Goal: Task Accomplishment & Management: Manage account settings

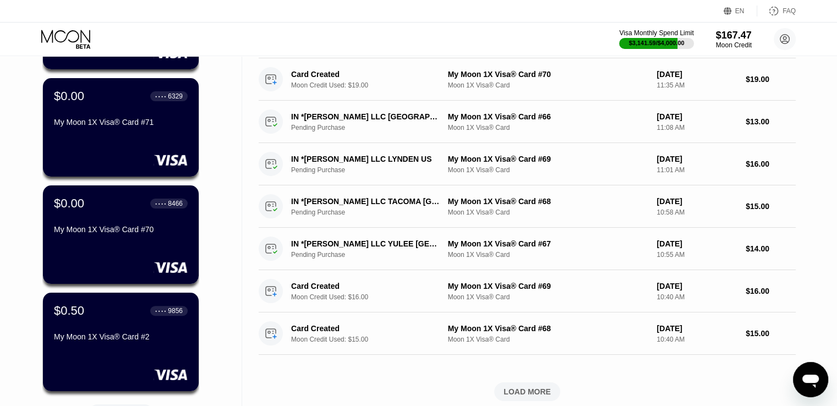
scroll to position [220, 0]
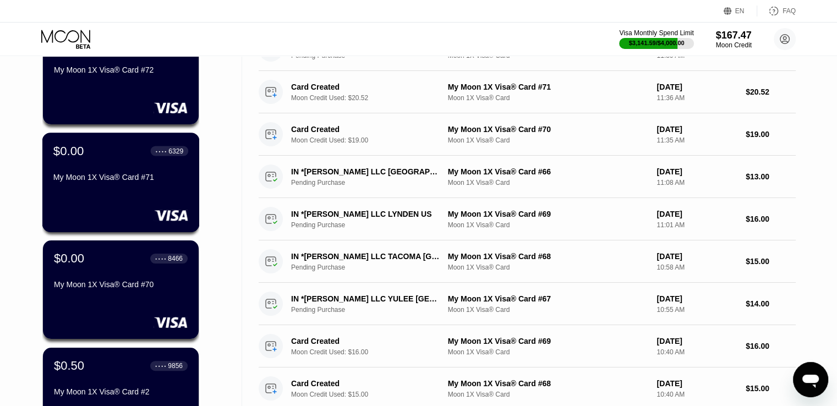
click at [107, 221] on div at bounding box center [120, 215] width 135 height 11
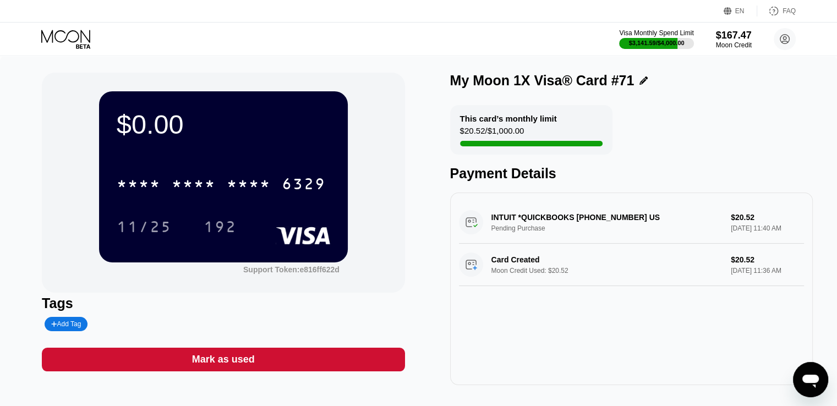
click at [253, 354] on div "Mark as used" at bounding box center [223, 360] width 363 height 24
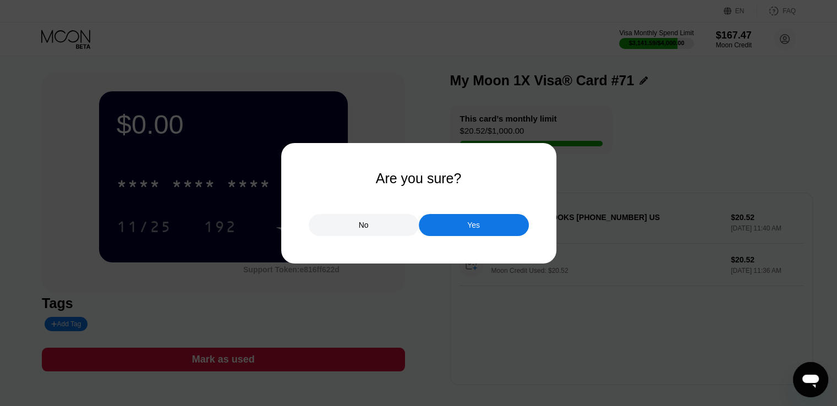
click at [455, 213] on div "No Yes" at bounding box center [419, 219] width 220 height 33
click at [440, 234] on div "Yes" at bounding box center [474, 225] width 110 height 22
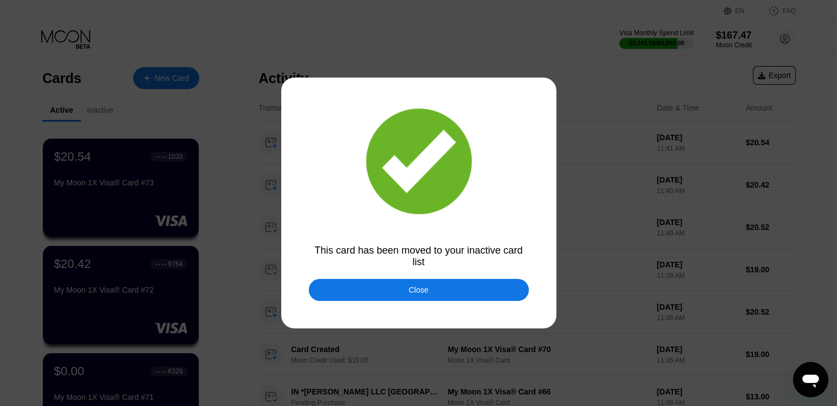
click at [397, 284] on div "Close" at bounding box center [419, 290] width 220 height 22
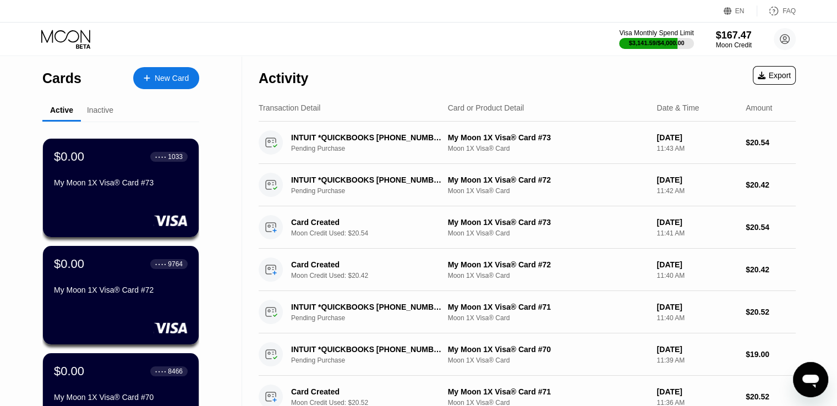
scroll to position [55, 0]
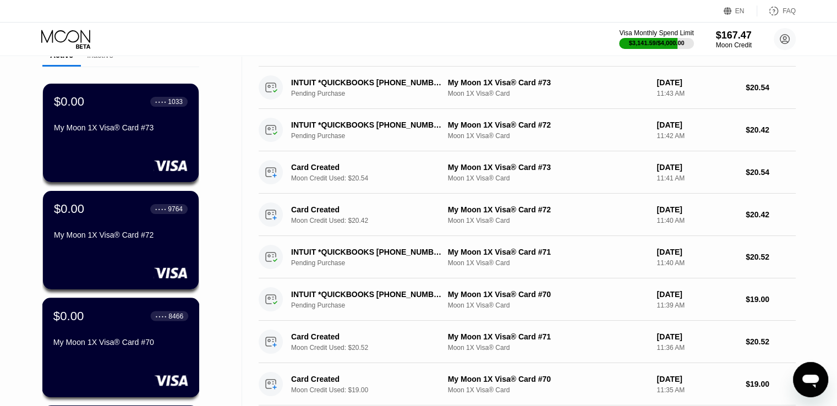
click at [82, 317] on div "$0.00" at bounding box center [68, 316] width 31 height 14
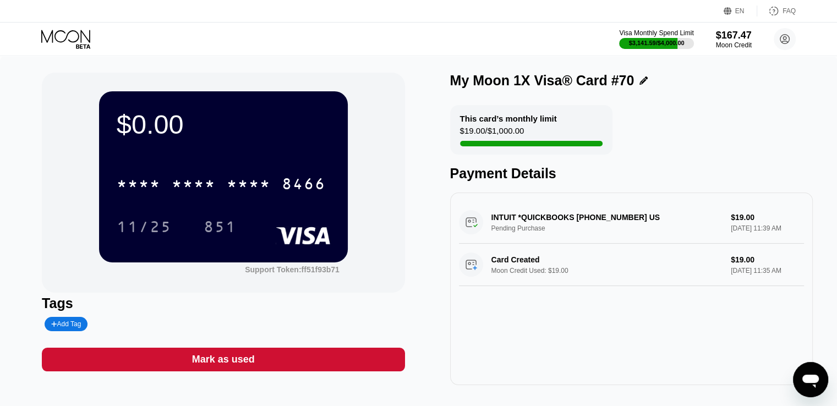
click at [277, 359] on div "Mark as used" at bounding box center [223, 360] width 363 height 24
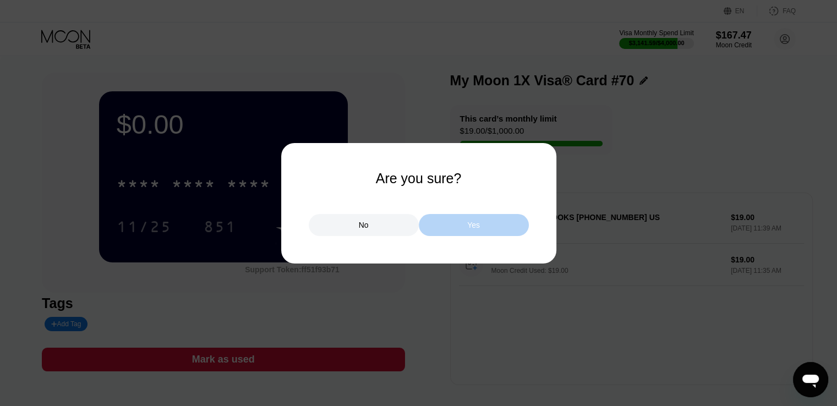
click at [469, 232] on div "Yes" at bounding box center [474, 225] width 110 height 22
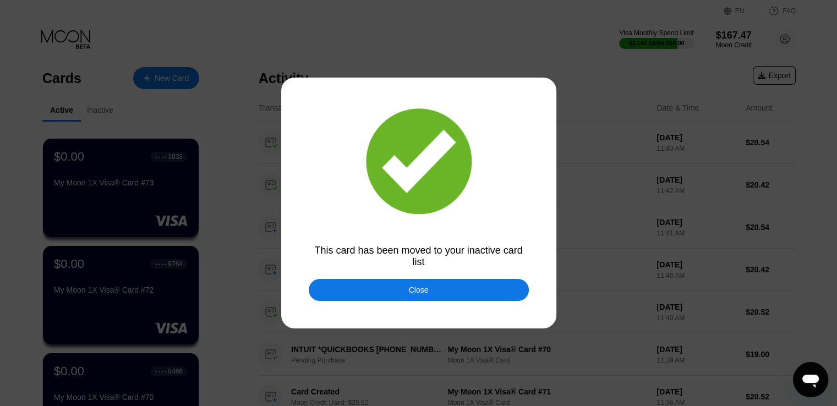
click at [337, 295] on div "Close" at bounding box center [419, 290] width 220 height 22
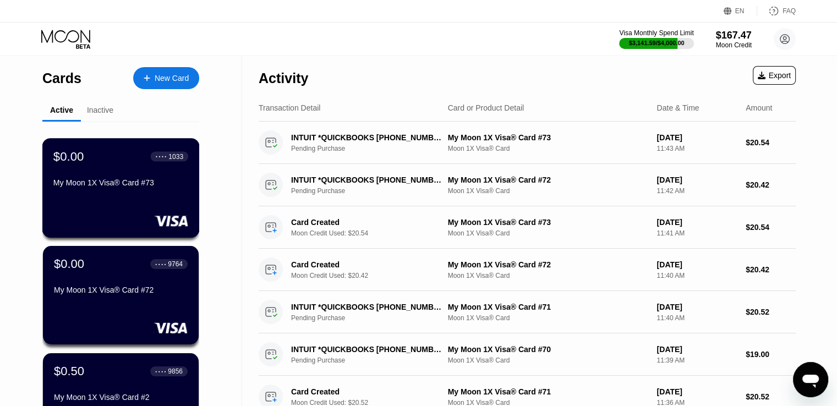
click at [156, 196] on div "$0.00 ● ● ● ● 1033 My Moon 1X Visa® Card #73" at bounding box center [120, 188] width 157 height 100
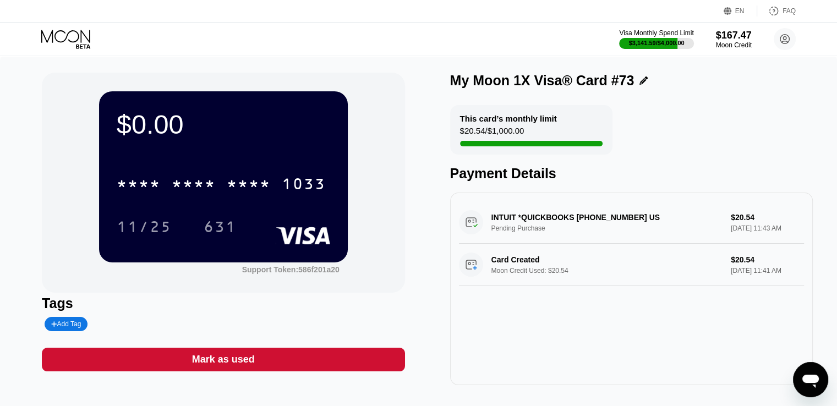
click at [255, 361] on div "Mark as used" at bounding box center [223, 360] width 363 height 24
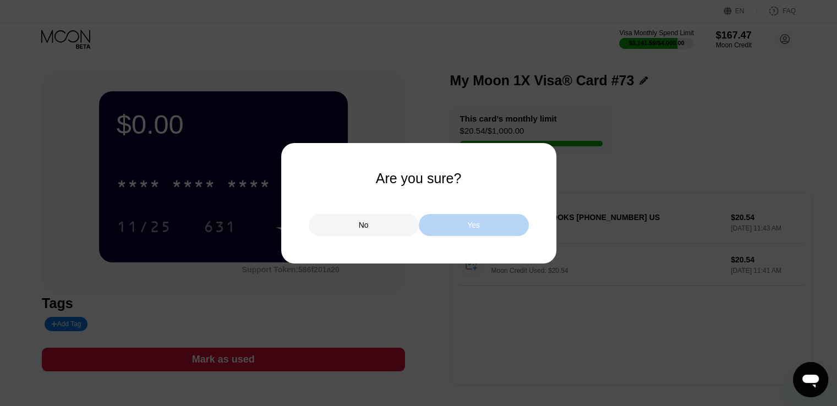
click at [474, 232] on div "Yes" at bounding box center [474, 225] width 110 height 22
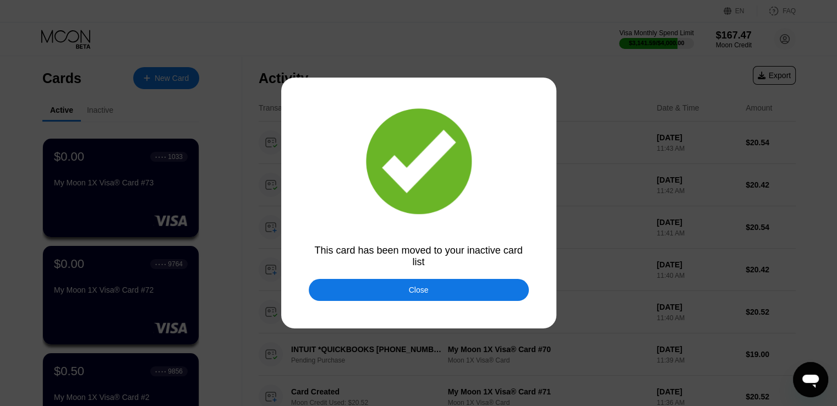
click at [418, 291] on div "Close" at bounding box center [419, 290] width 20 height 9
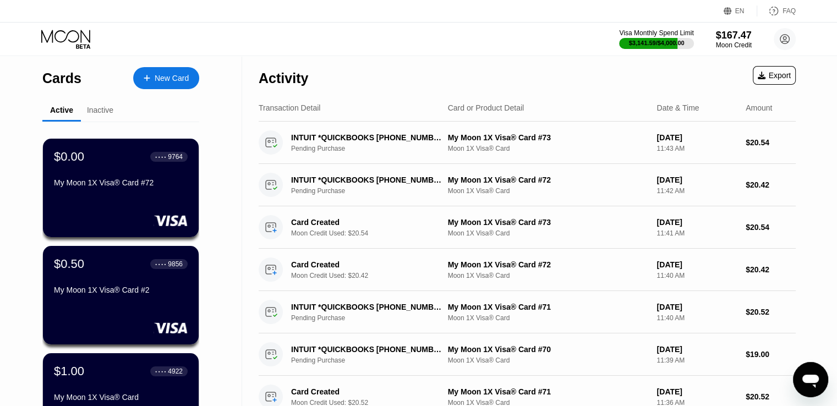
click at [131, 204] on div "$0.00 ● ● ● ● 9764 My Moon 1X Visa® Card #72" at bounding box center [121, 188] width 156 height 98
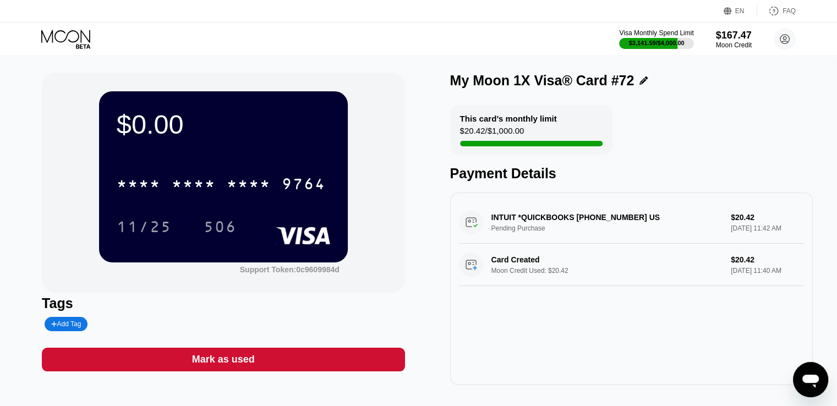
click at [229, 352] on div "Mark as used" at bounding box center [223, 360] width 363 height 24
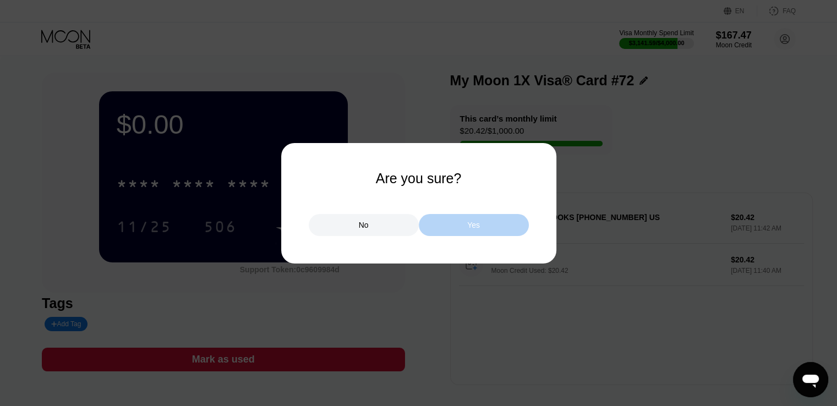
click at [467, 223] on div "Yes" at bounding box center [473, 225] width 13 height 10
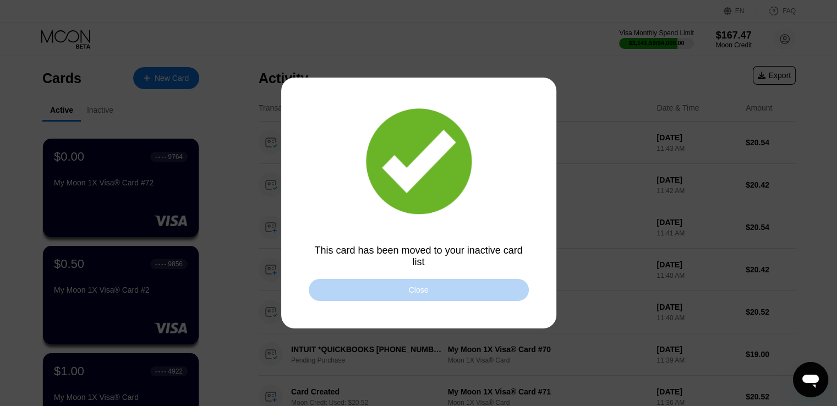
click at [352, 288] on div "Close" at bounding box center [419, 290] width 220 height 22
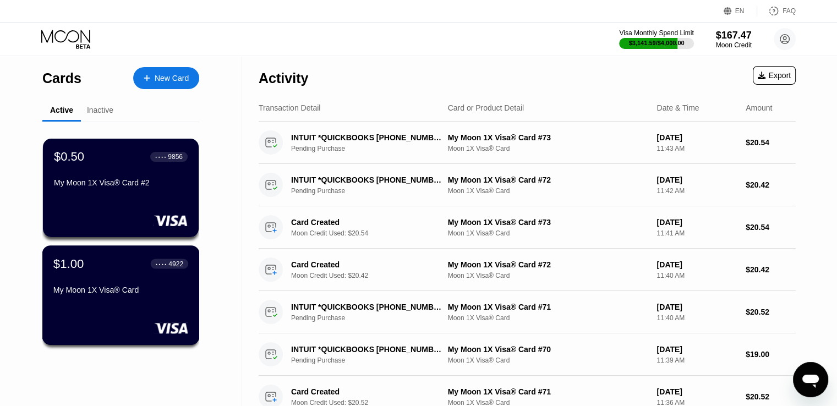
click at [95, 294] on div "My Moon 1X Visa® Card" at bounding box center [120, 290] width 135 height 9
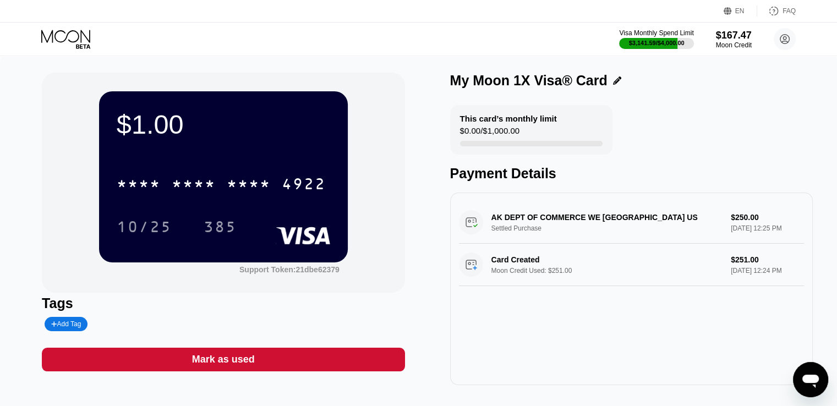
click at [75, 41] on icon at bounding box center [65, 36] width 49 height 13
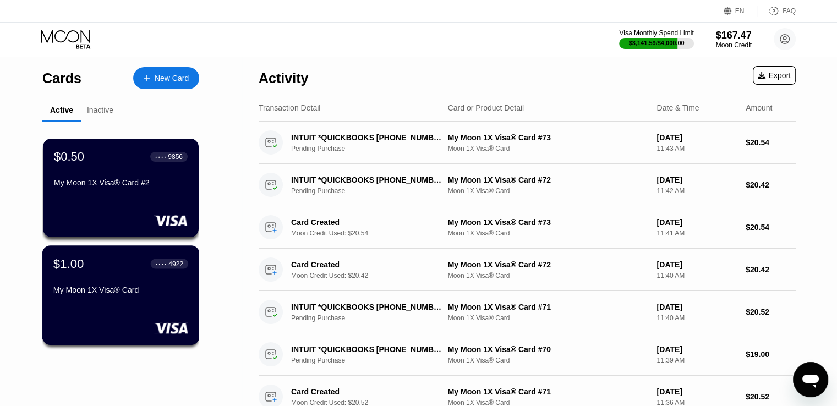
click at [115, 284] on div "$1.00 ● ● ● ● 4922 My Moon 1X Visa® Card" at bounding box center [120, 277] width 135 height 42
